Goal: Book appointment/travel/reservation

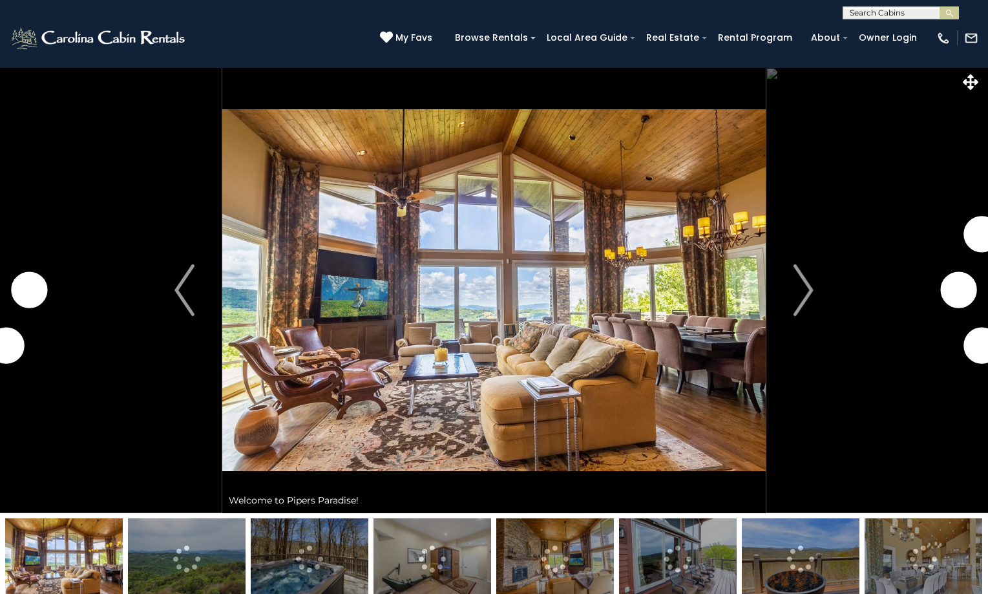
scroll to position [3690, 0]
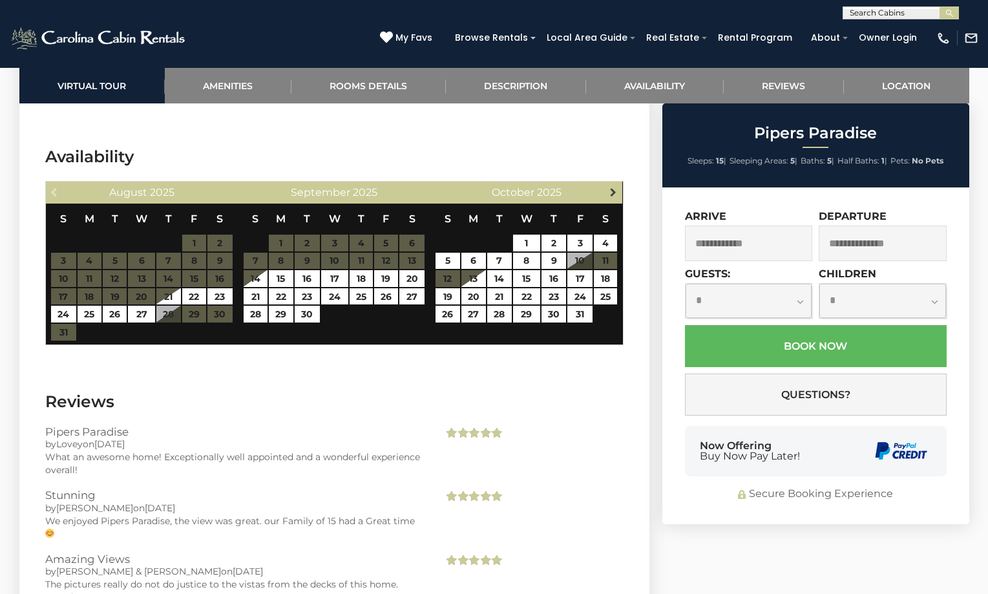
click at [615, 187] on span "Next" at bounding box center [613, 192] width 10 height 10
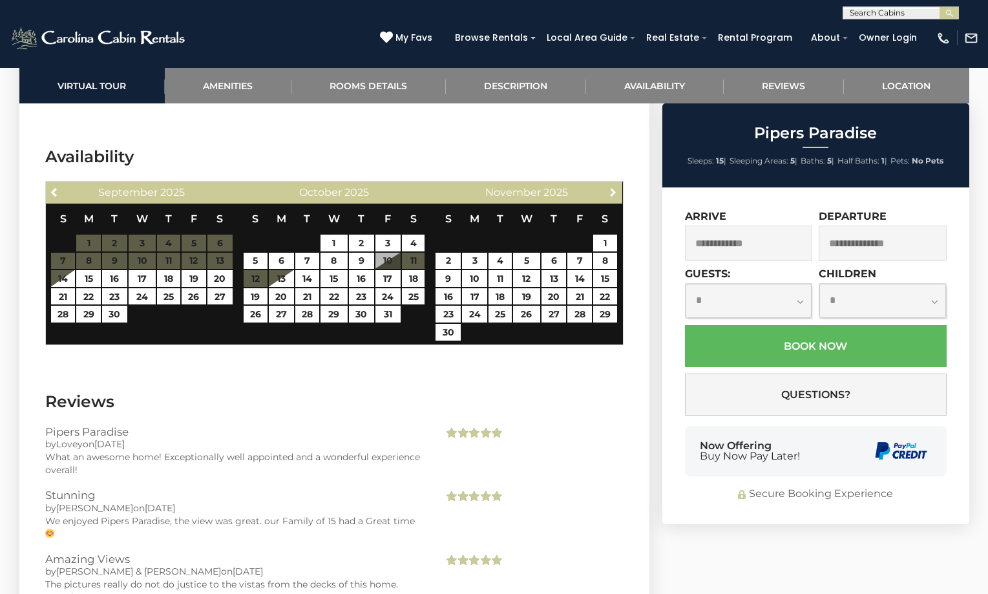
click at [615, 187] on span "Next" at bounding box center [613, 192] width 10 height 10
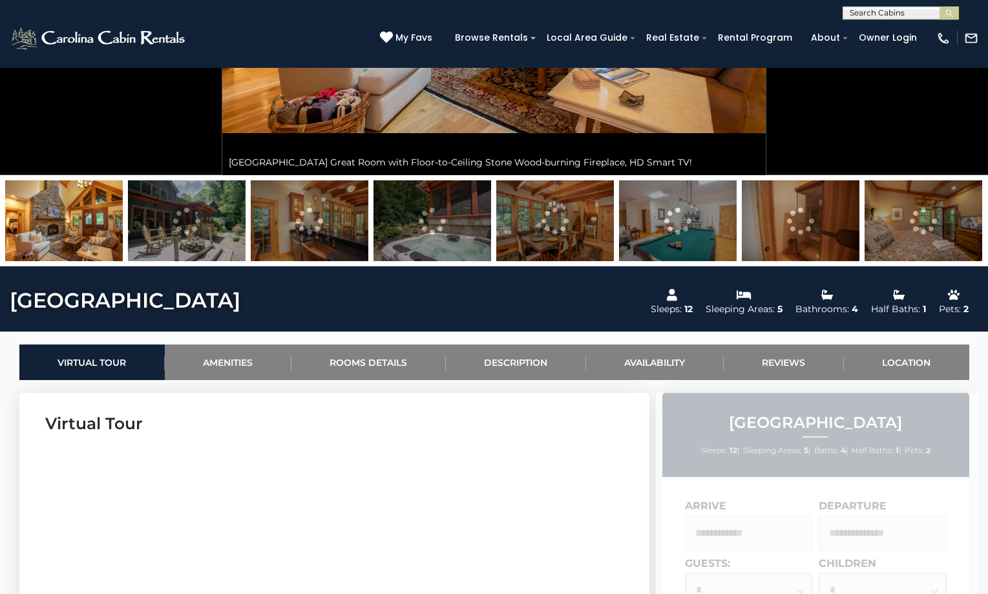
scroll to position [527, 0]
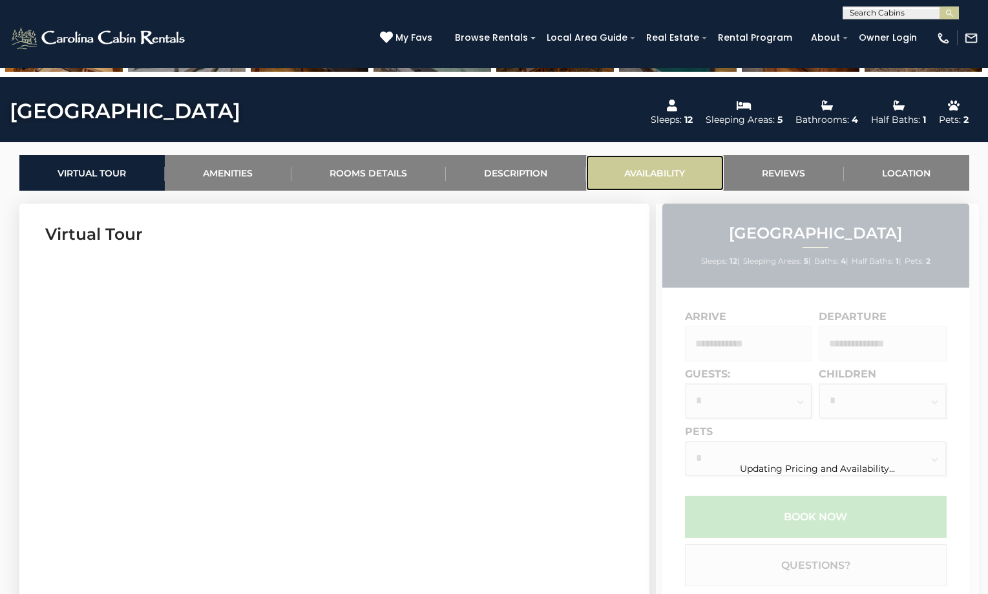
click at [650, 173] on link "Availability" at bounding box center [655, 173] width 138 height 36
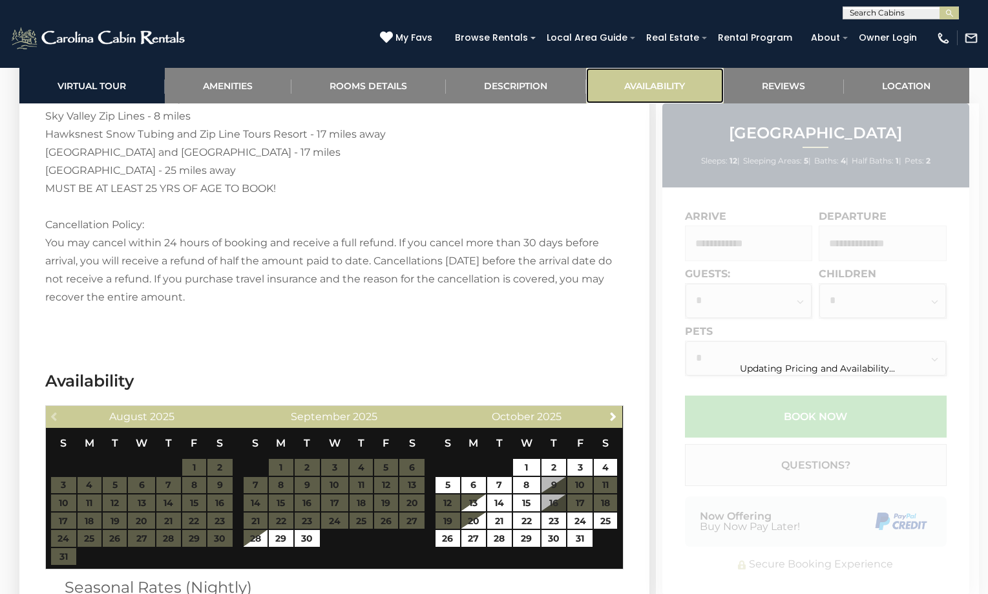
scroll to position [3452, 0]
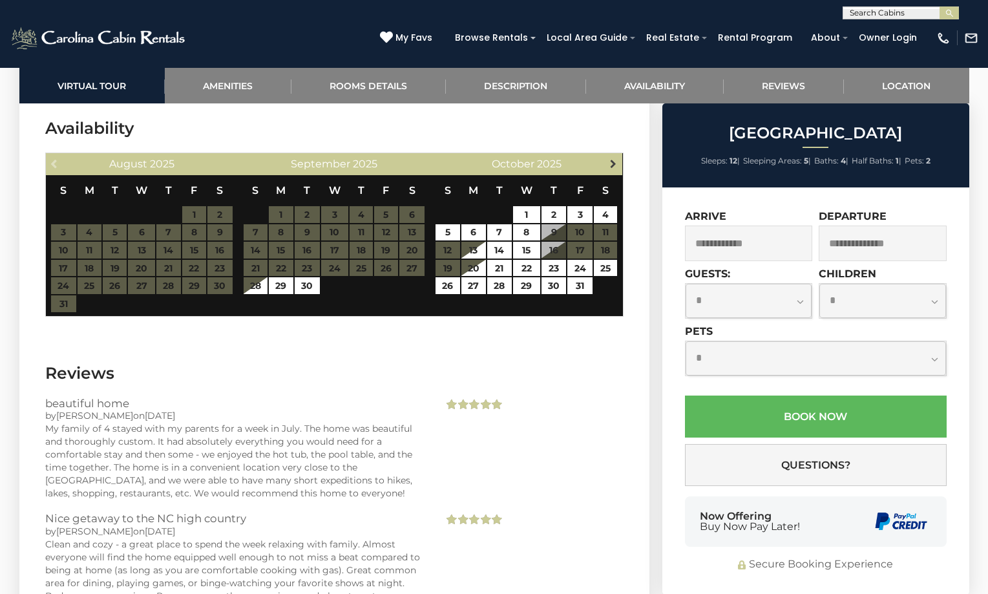
click at [608, 160] on span "Next" at bounding box center [613, 163] width 10 height 10
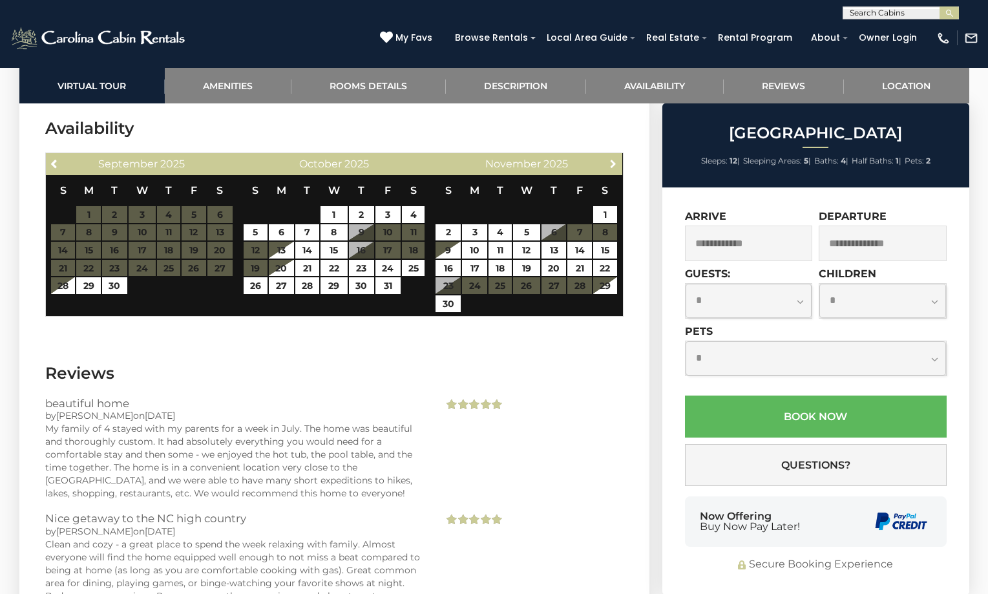
click at [608, 160] on span "Next" at bounding box center [613, 163] width 10 height 10
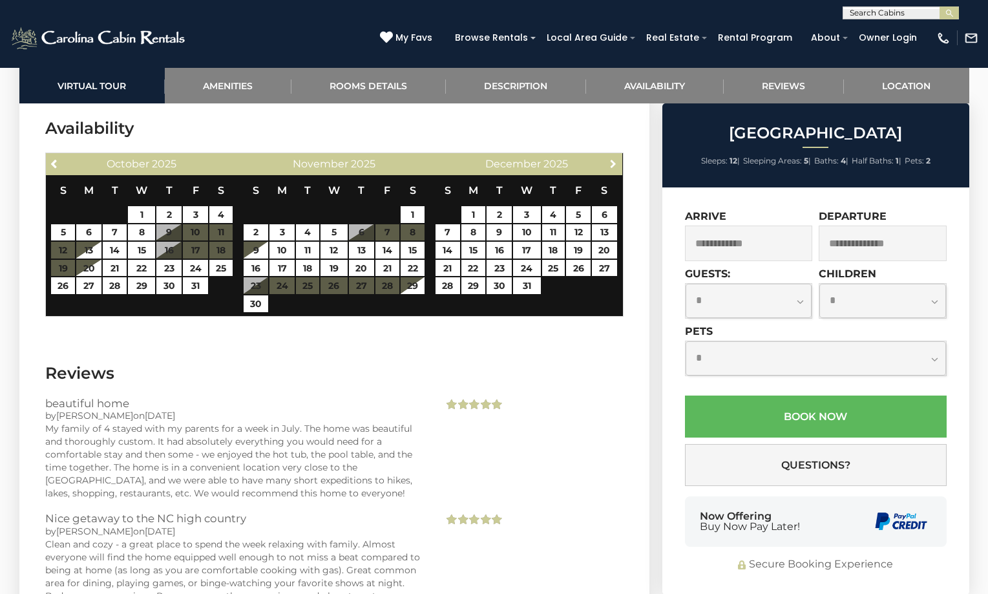
click at [608, 160] on span "Next" at bounding box center [613, 163] width 10 height 10
